Goal: Task Accomplishment & Management: Use online tool/utility

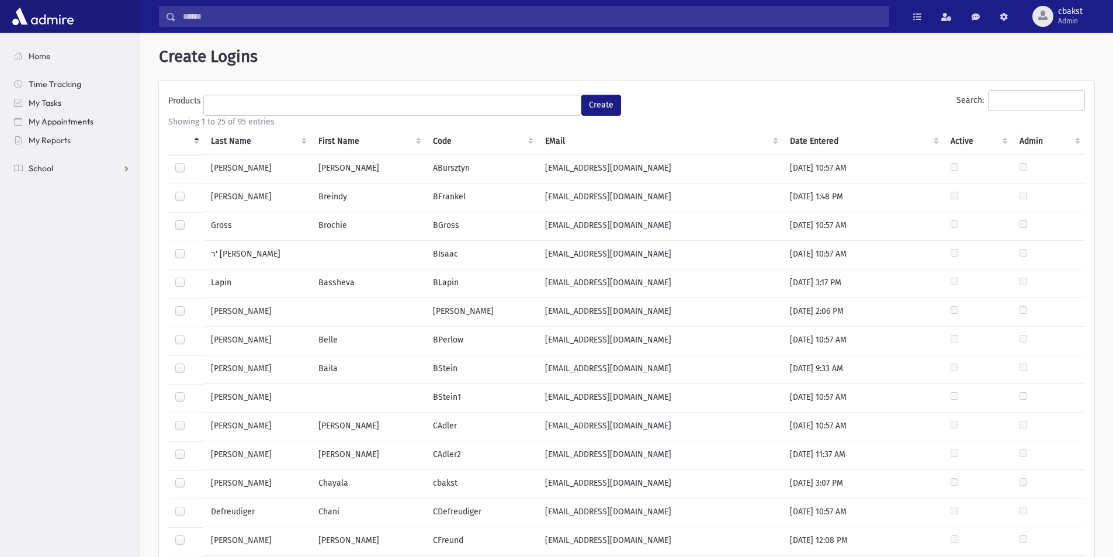
select select
click at [235, 140] on th "Last Name" at bounding box center [258, 141] width 108 height 27
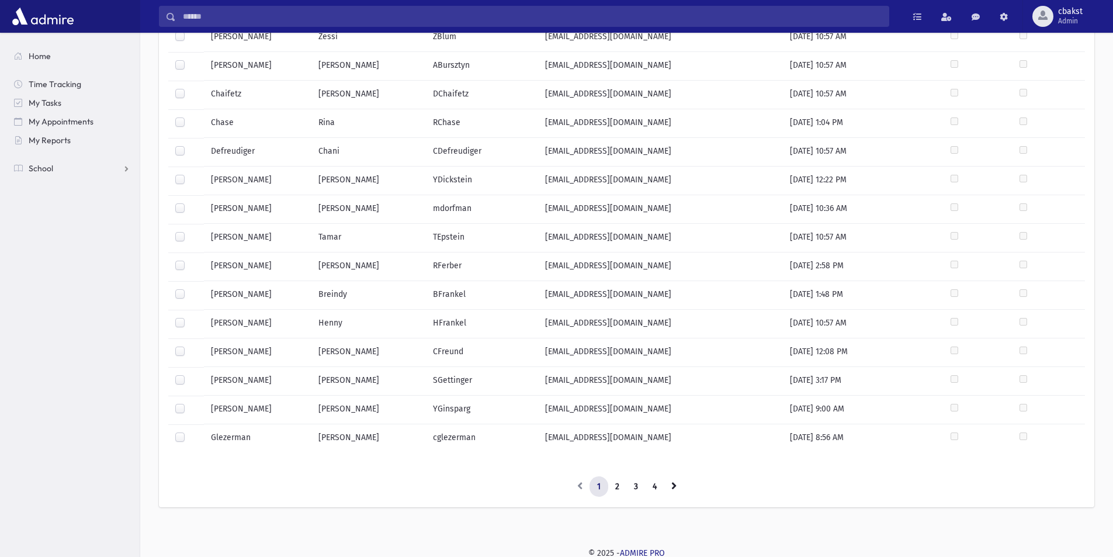
scroll to position [420, 0]
click at [616, 491] on link "2" at bounding box center [617, 484] width 19 height 21
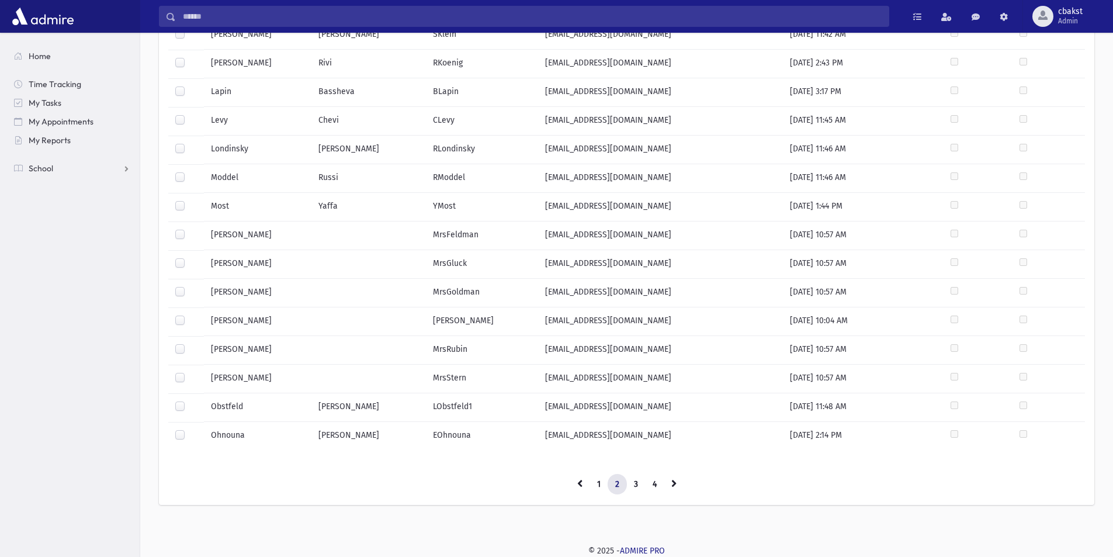
click at [189, 143] on label at bounding box center [189, 143] width 0 height 0
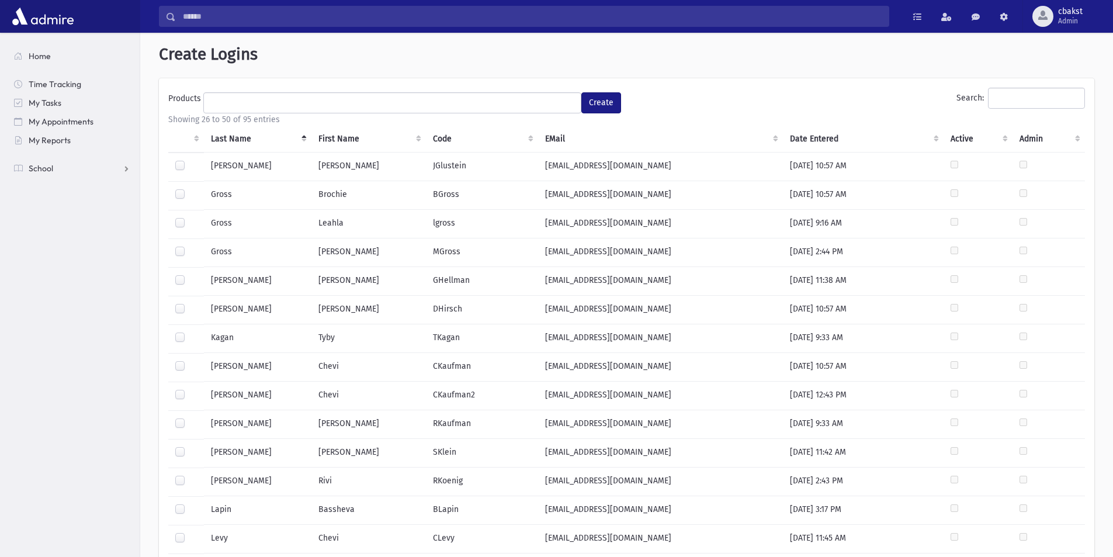
scroll to position [0, 0]
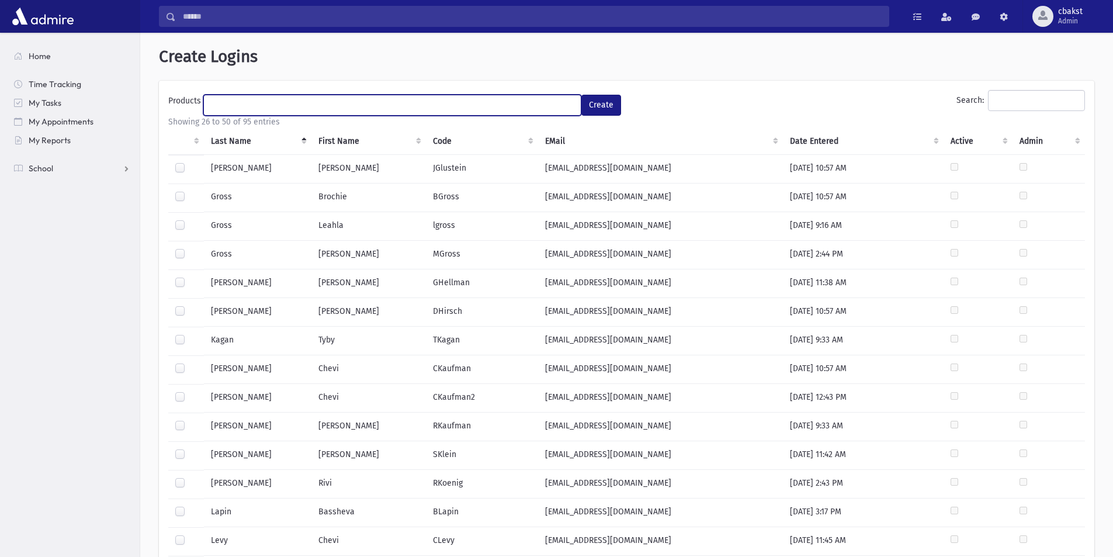
click at [249, 98] on ul at bounding box center [392, 104] width 377 height 18
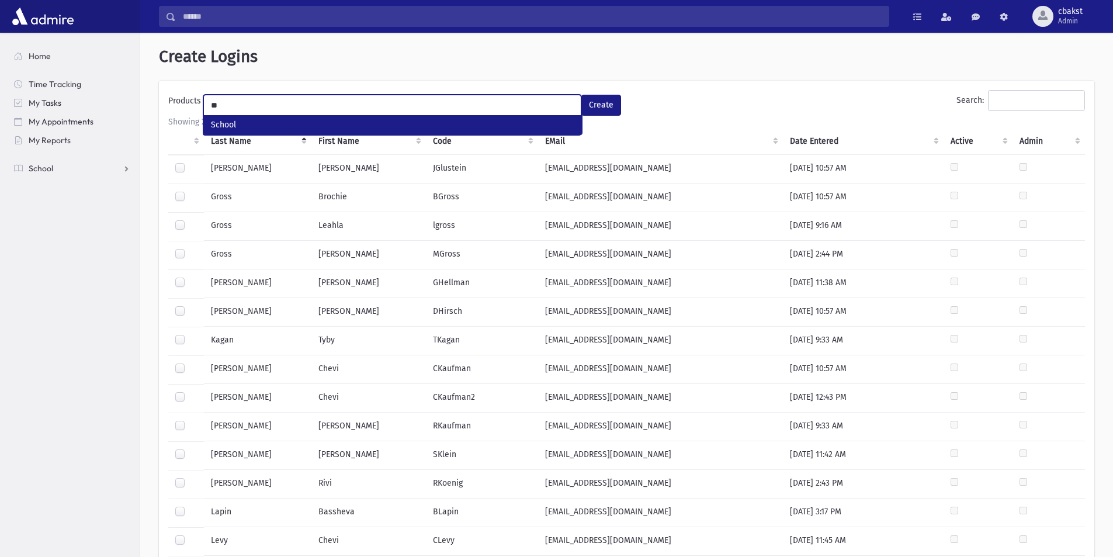
type input "**"
select select "*"
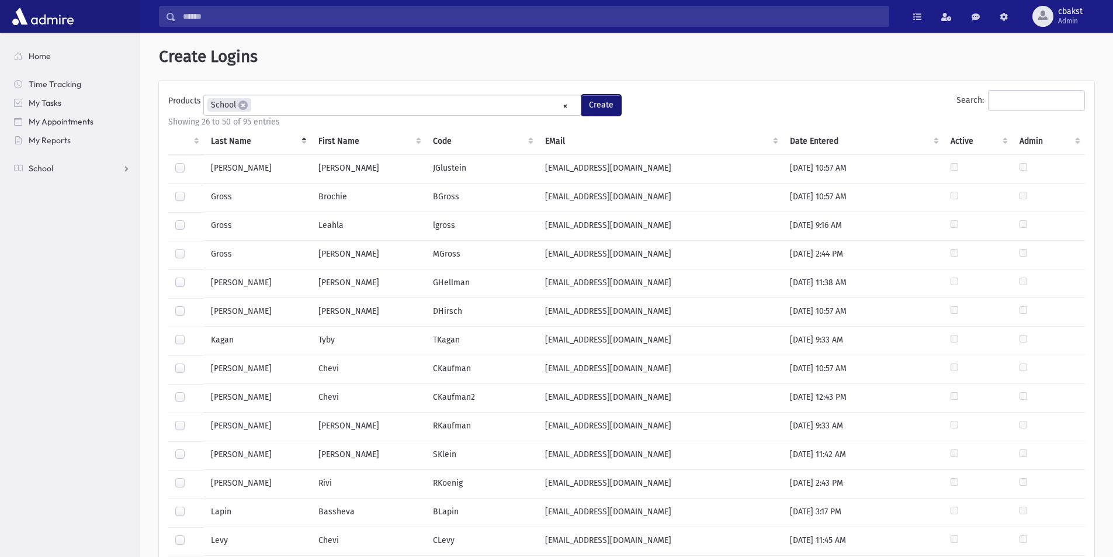
click at [621, 107] on button "Create" at bounding box center [601, 105] width 40 height 21
